Goal: Task Accomplishment & Management: Manage account settings

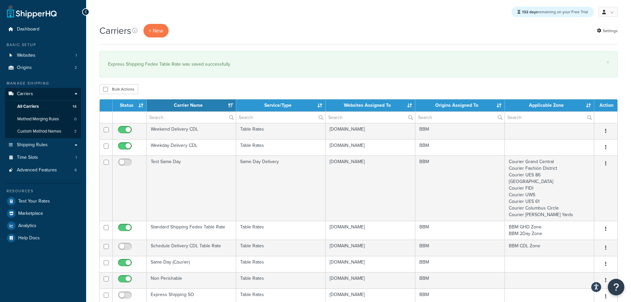
select select "15"
click at [32, 28] on span "Dashboard" at bounding box center [28, 29] width 23 height 6
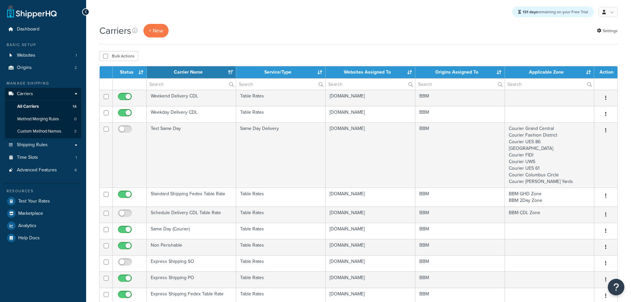
select select "15"
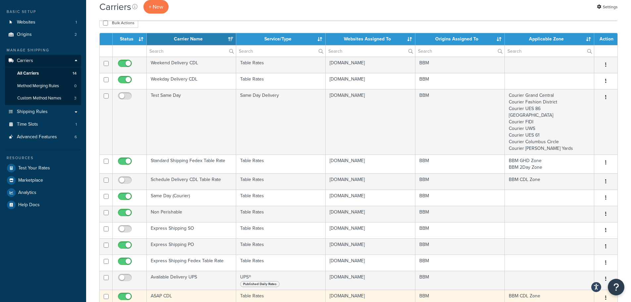
scroll to position [66, 0]
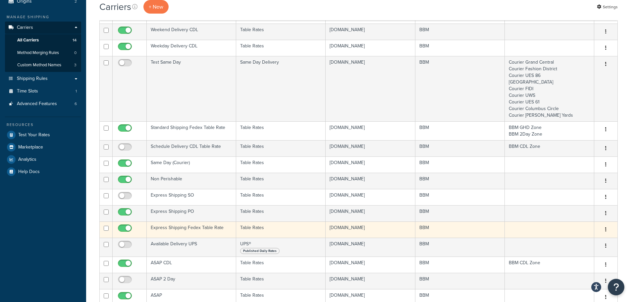
click at [183, 228] on td "Express Shipping Fedex Table Rate" at bounding box center [191, 229] width 89 height 16
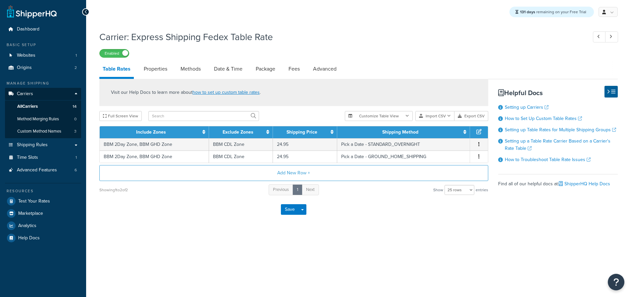
select select "25"
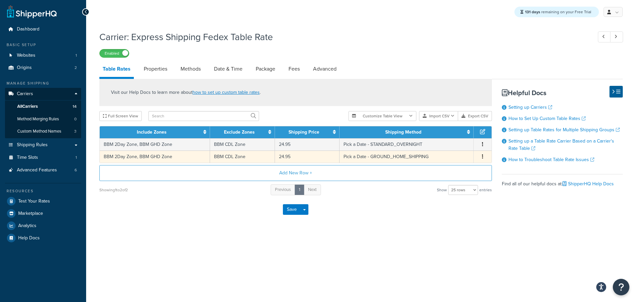
click at [482, 159] on icon "button" at bounding box center [482, 156] width 1 height 5
click at [444, 171] on div "Delete" at bounding box center [448, 172] width 47 height 14
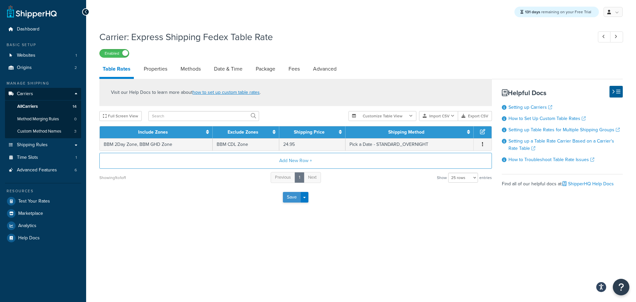
click at [287, 197] on button "Save" at bounding box center [292, 197] width 18 height 11
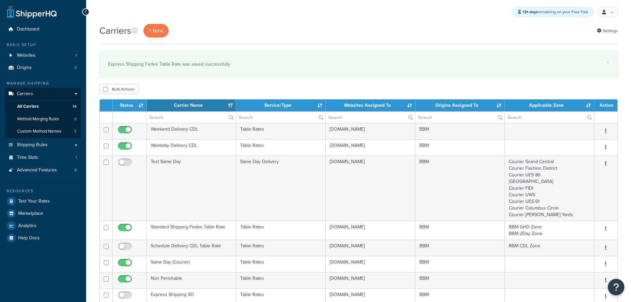
select select "15"
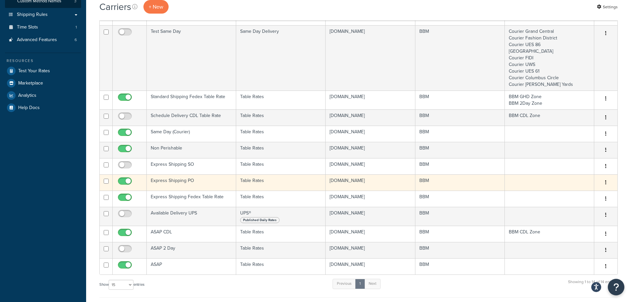
scroll to position [132, 0]
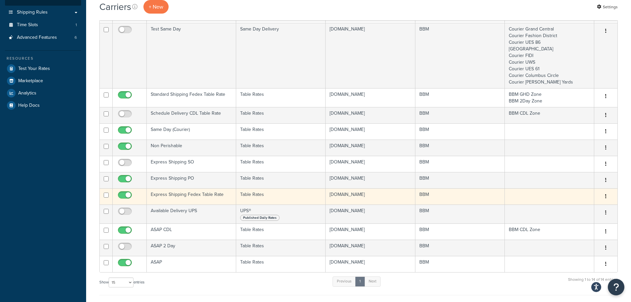
click at [184, 192] on td "Express Shipping Fedex Table Rate" at bounding box center [191, 196] width 89 height 16
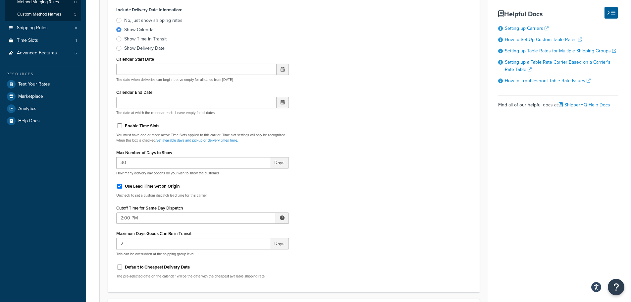
scroll to position [132, 0]
